Goal: Task Accomplishment & Management: Use online tool/utility

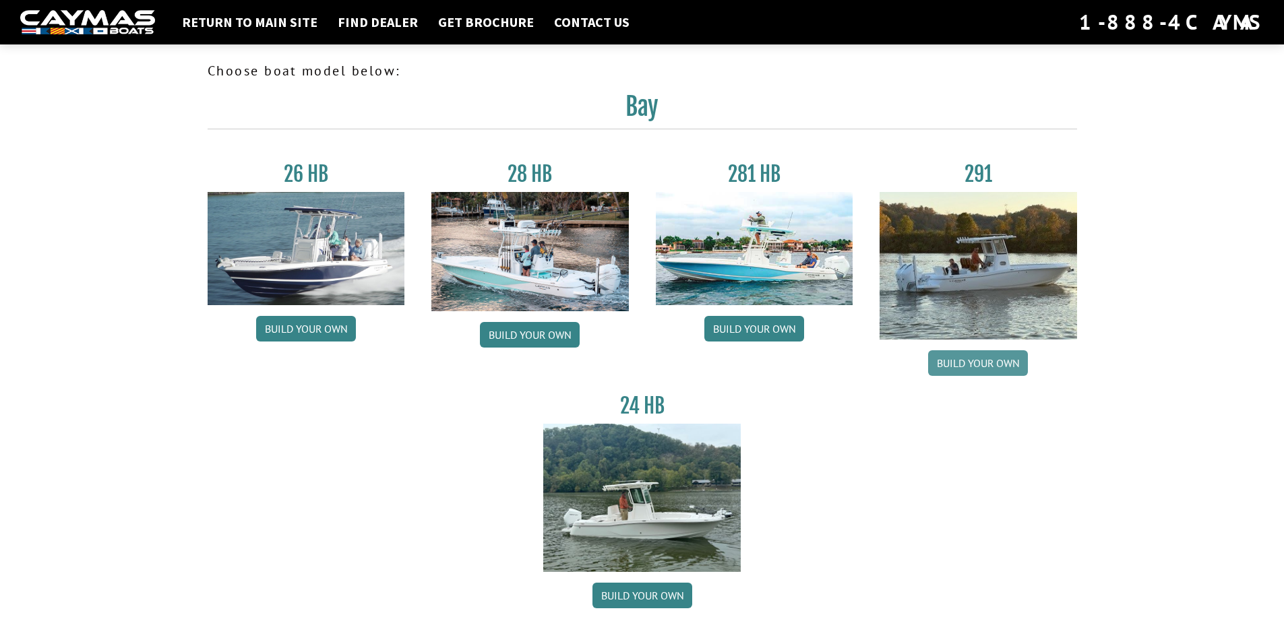
click at [983, 366] on link "Build your own" at bounding box center [978, 363] width 100 height 26
click at [179, 11] on nav "Return to main site Find Dealer Get Brochure Contact Us 1-888-4CAYMAS" at bounding box center [641, 22] width 1243 height 30
click at [208, 29] on link "Return to main site" at bounding box center [249, 22] width 149 height 18
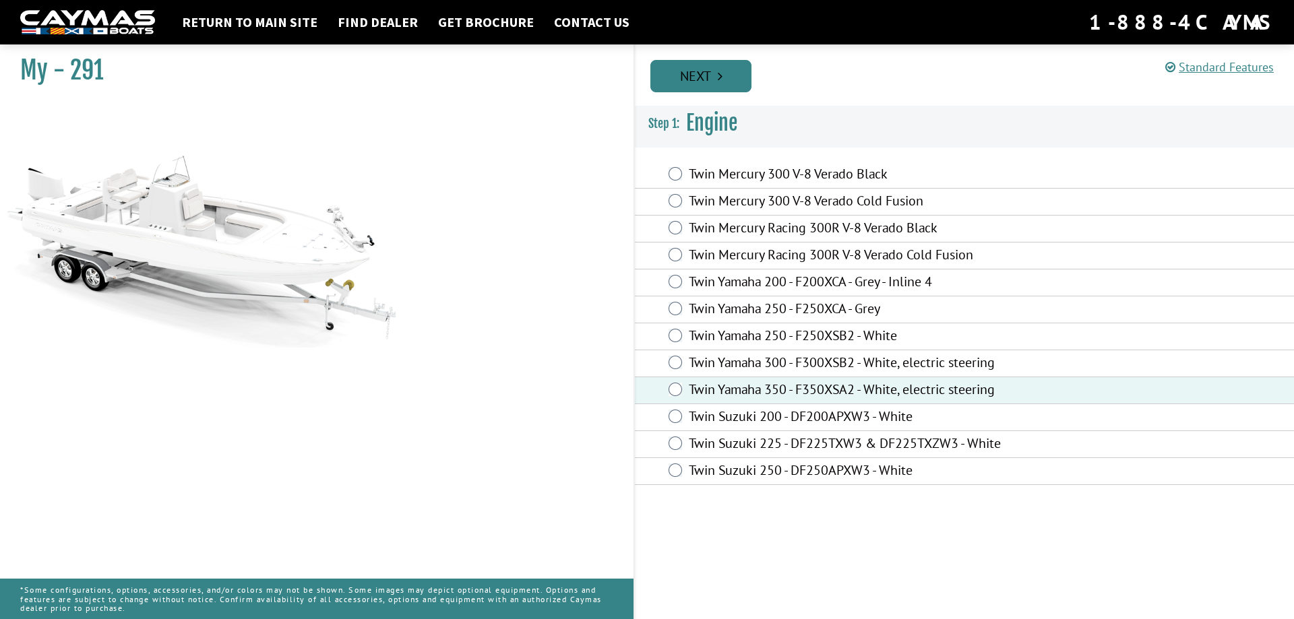
click at [709, 73] on link "Next" at bounding box center [700, 76] width 101 height 32
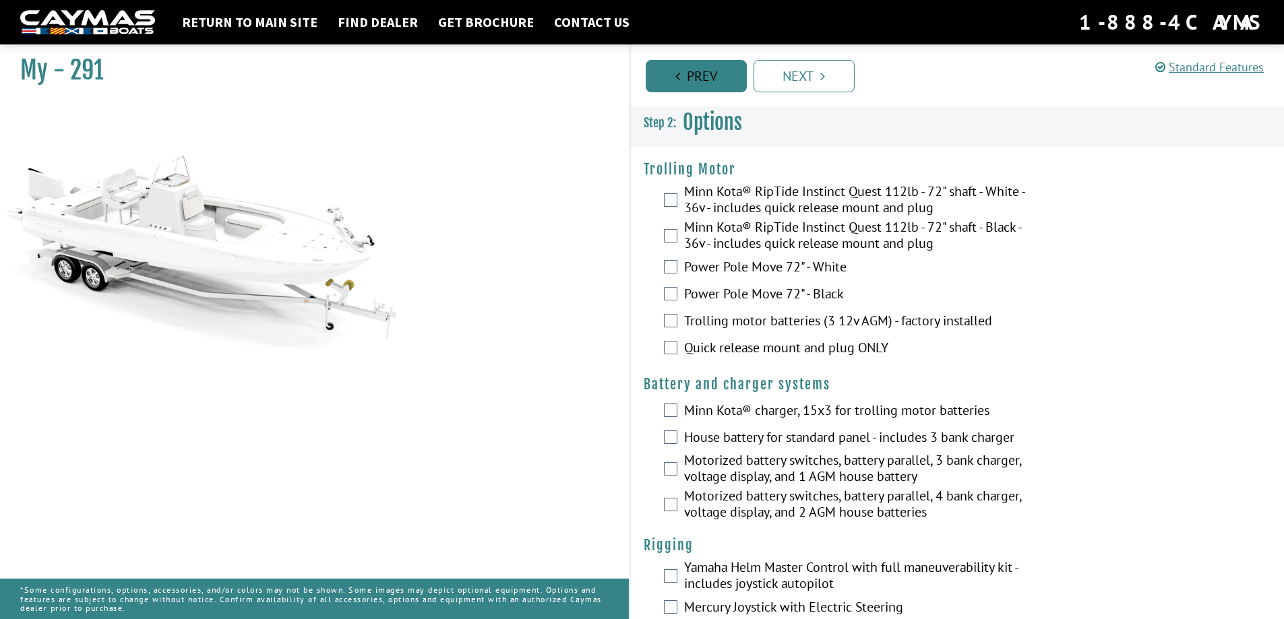
click at [705, 79] on link "Prev" at bounding box center [696, 76] width 101 height 32
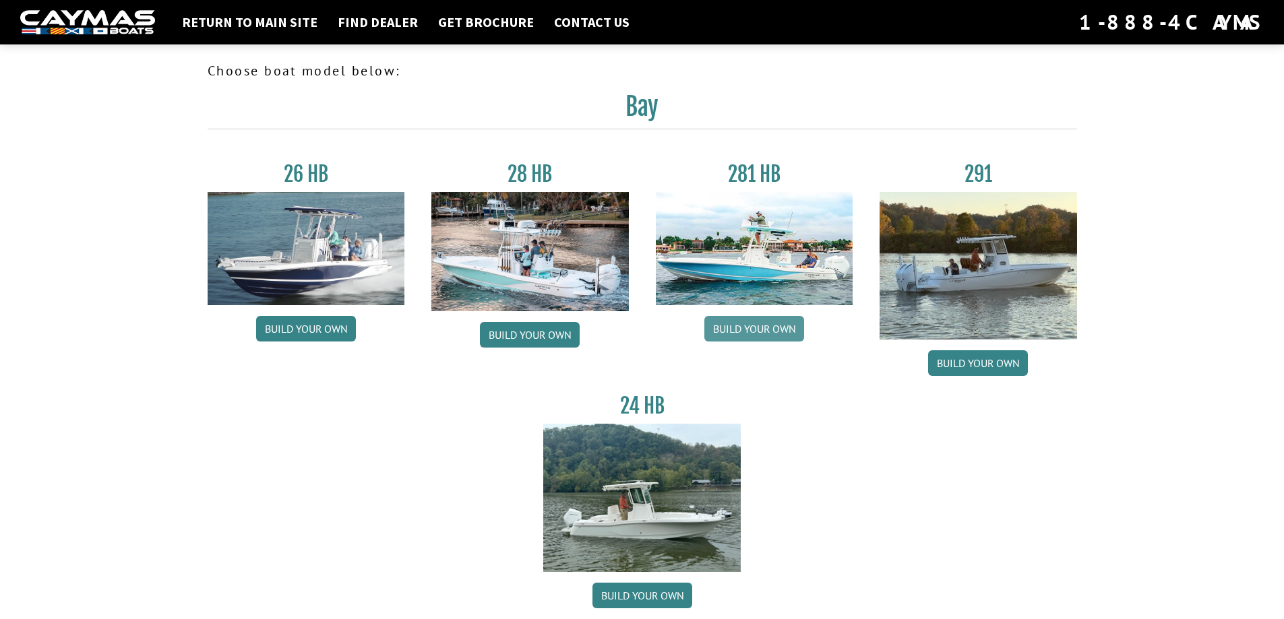
click at [762, 329] on link "Build your own" at bounding box center [754, 329] width 100 height 26
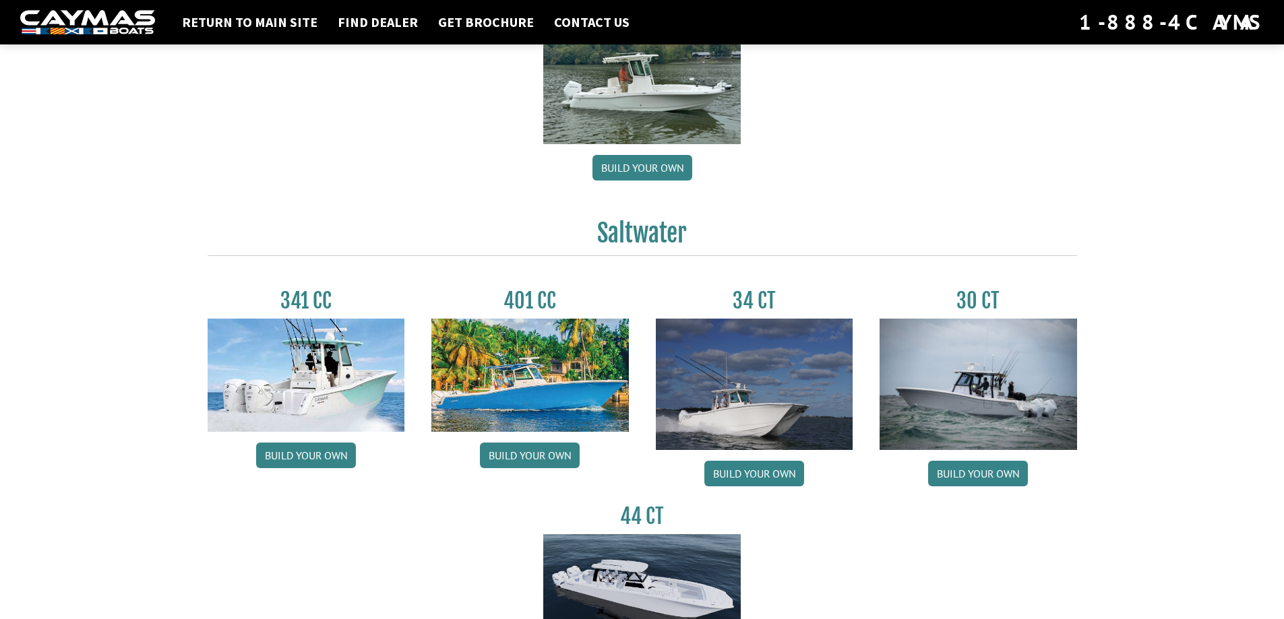
scroll to position [404, 0]
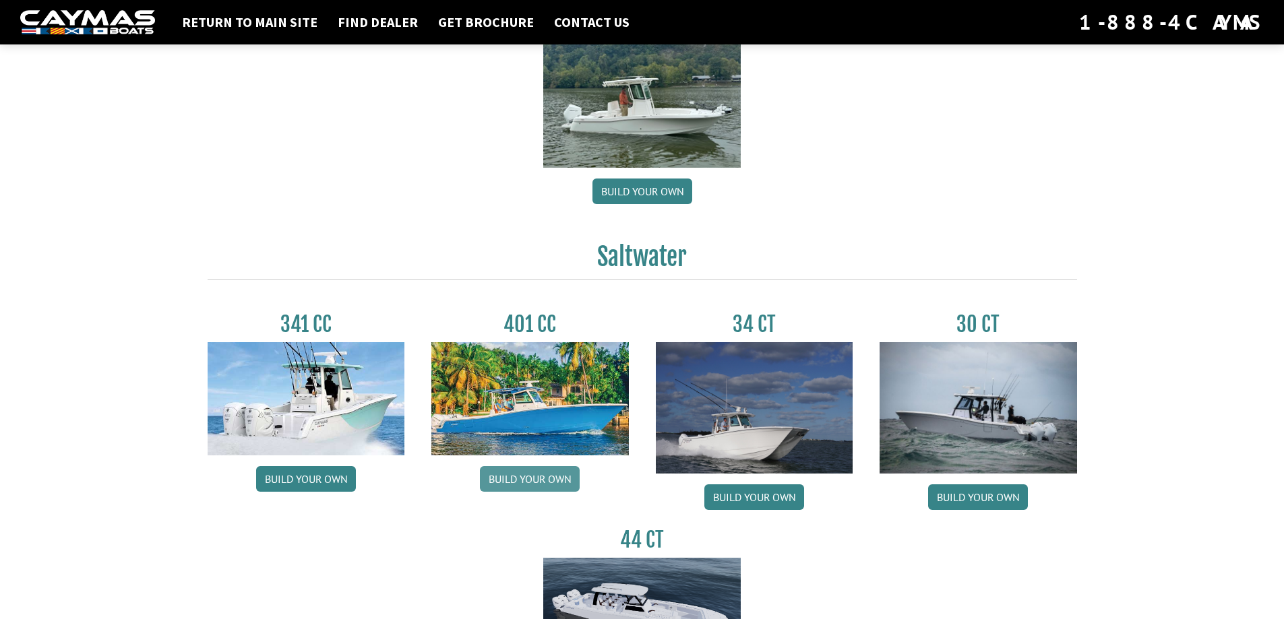
click at [542, 480] on link "Build your own" at bounding box center [530, 479] width 100 height 26
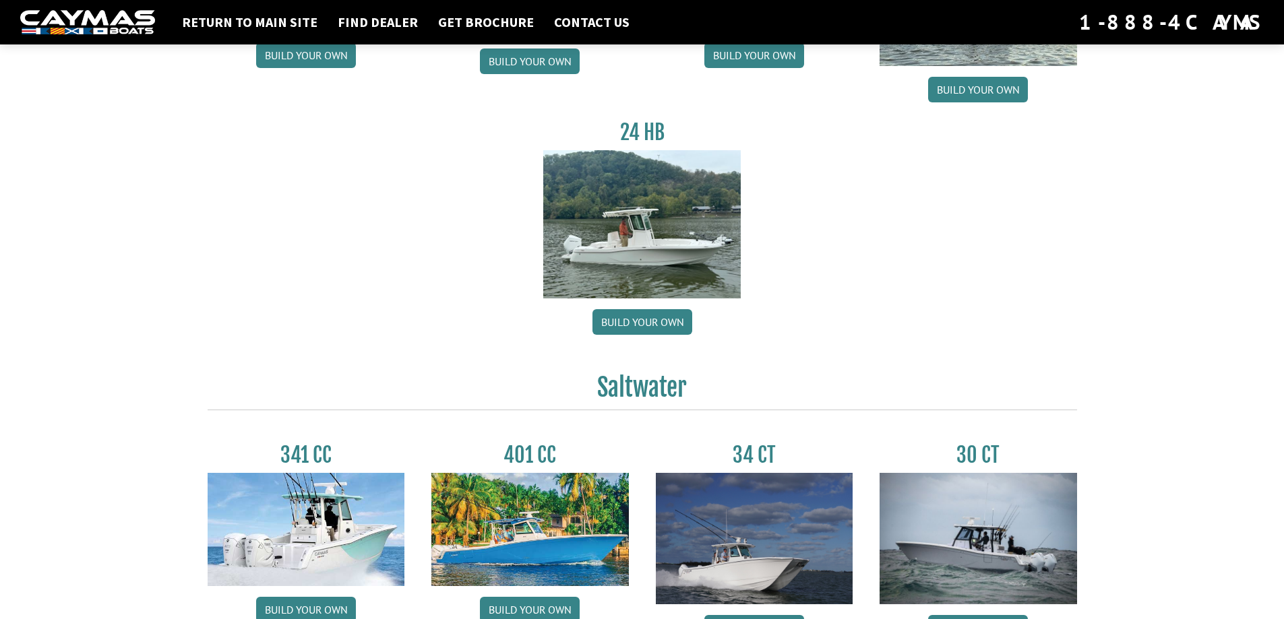
scroll to position [67, 0]
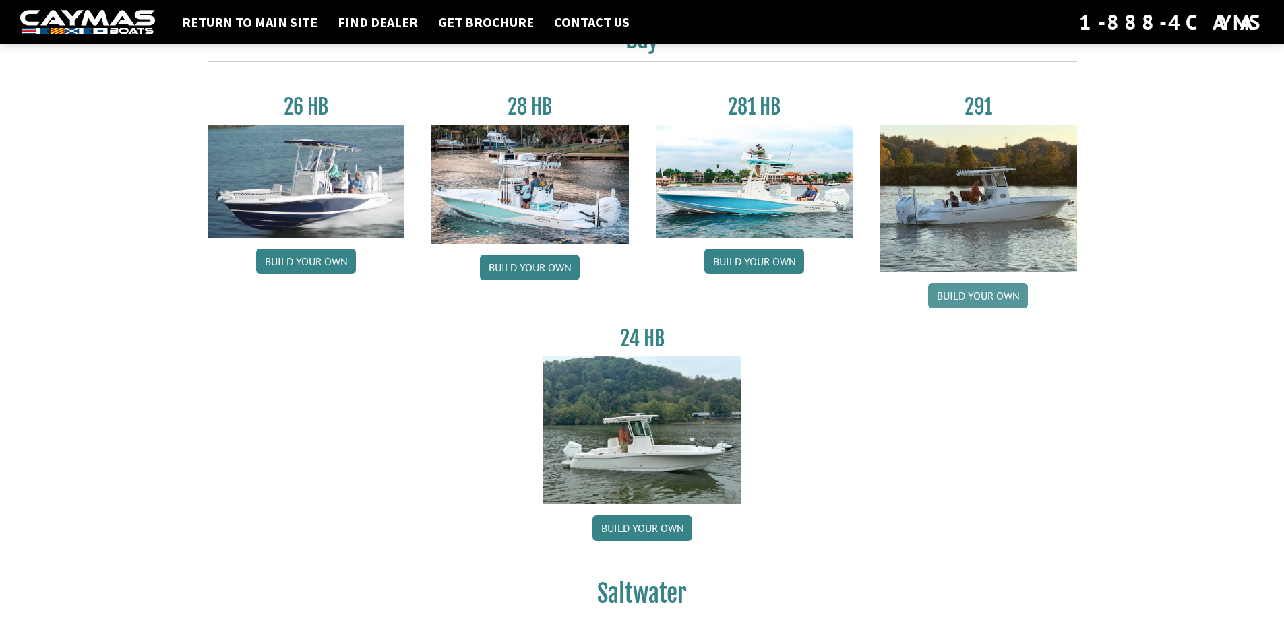
click at [982, 292] on link "Build your own" at bounding box center [978, 296] width 100 height 26
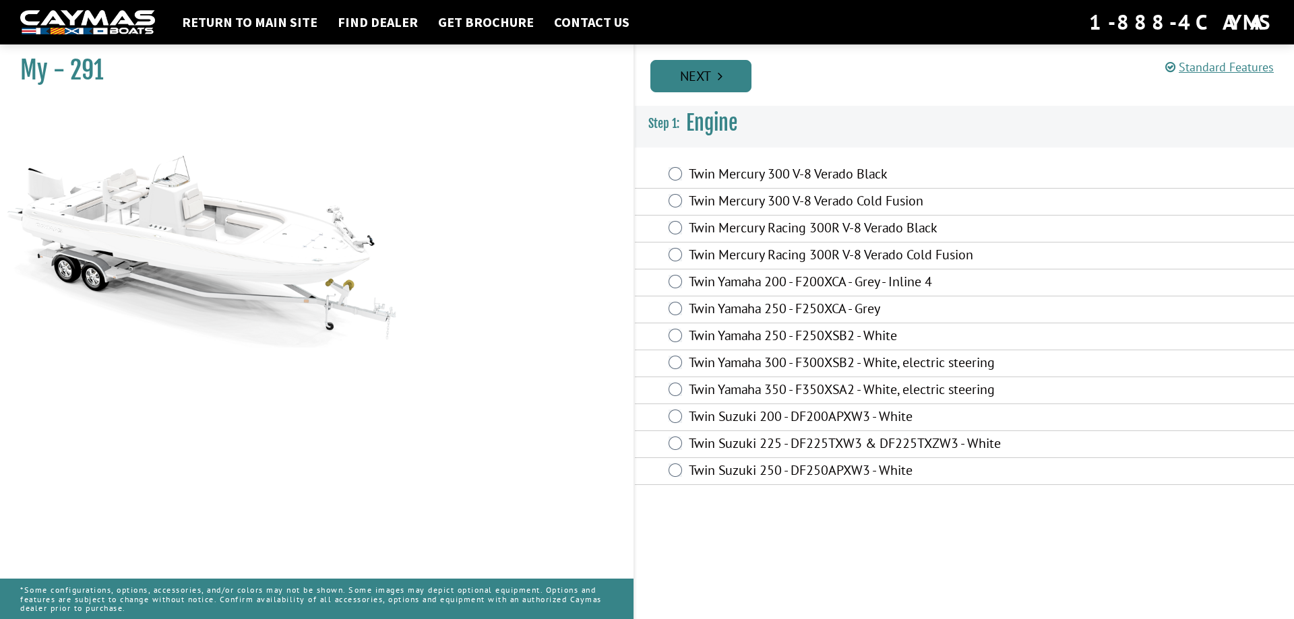
click at [714, 77] on link "Next" at bounding box center [700, 76] width 101 height 32
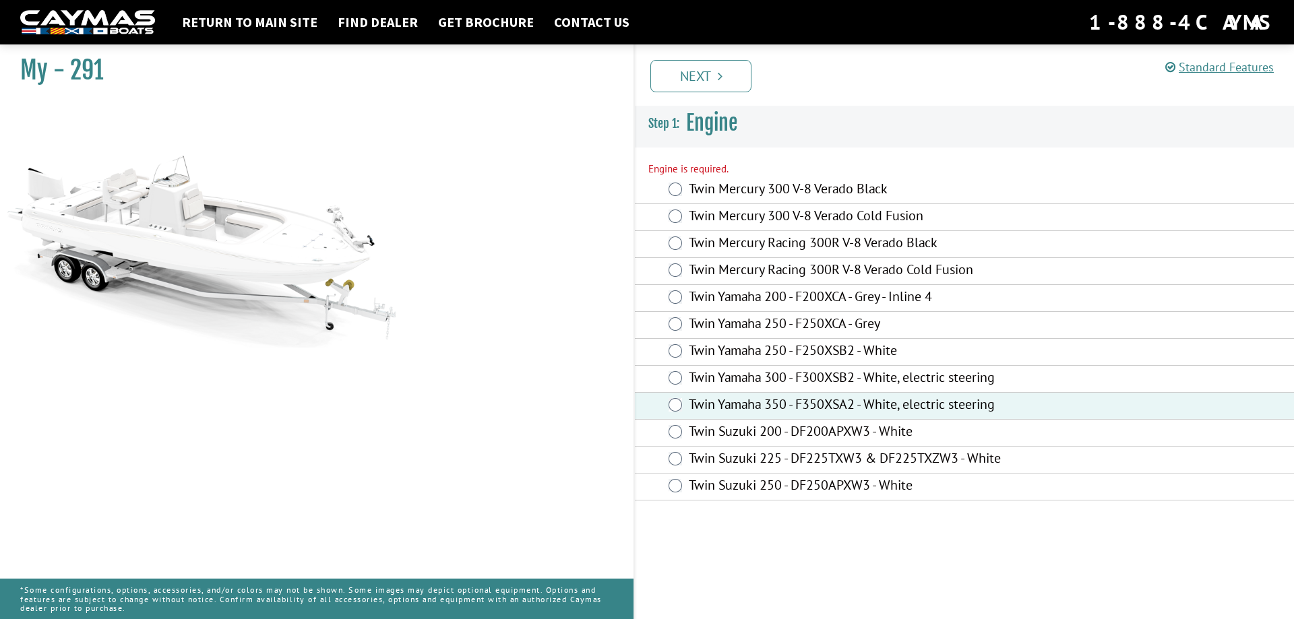
click at [695, 80] on link "Next" at bounding box center [700, 76] width 101 height 32
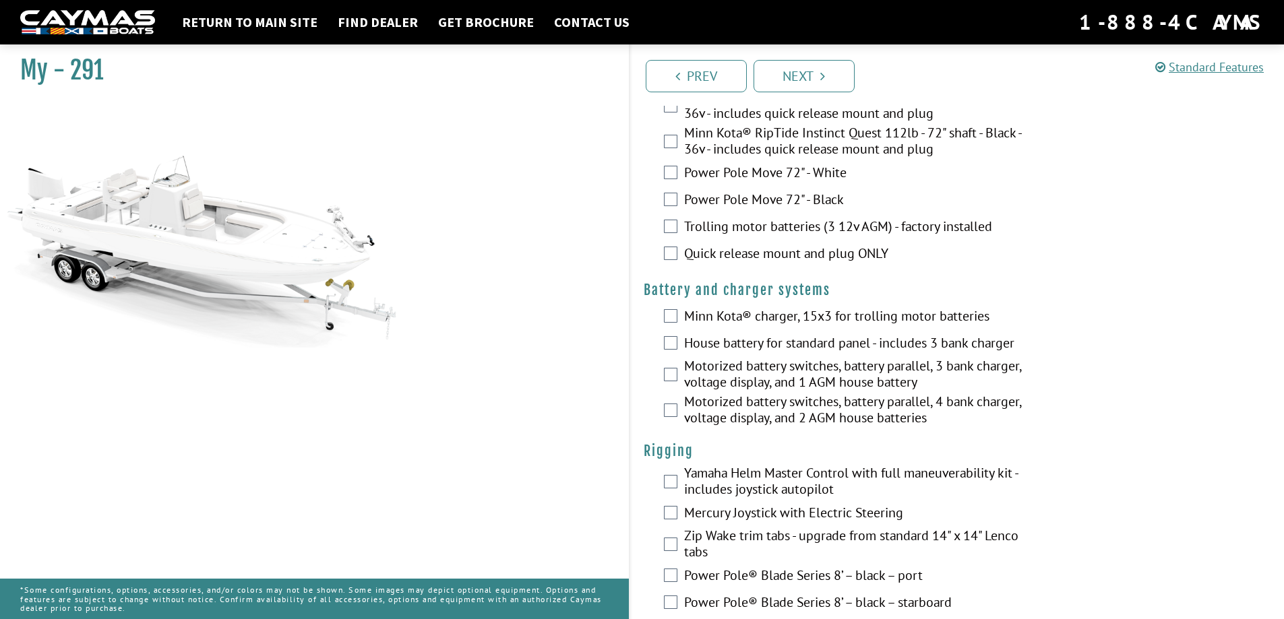
scroll to position [67, 0]
